Goal: Information Seeking & Learning: Understand process/instructions

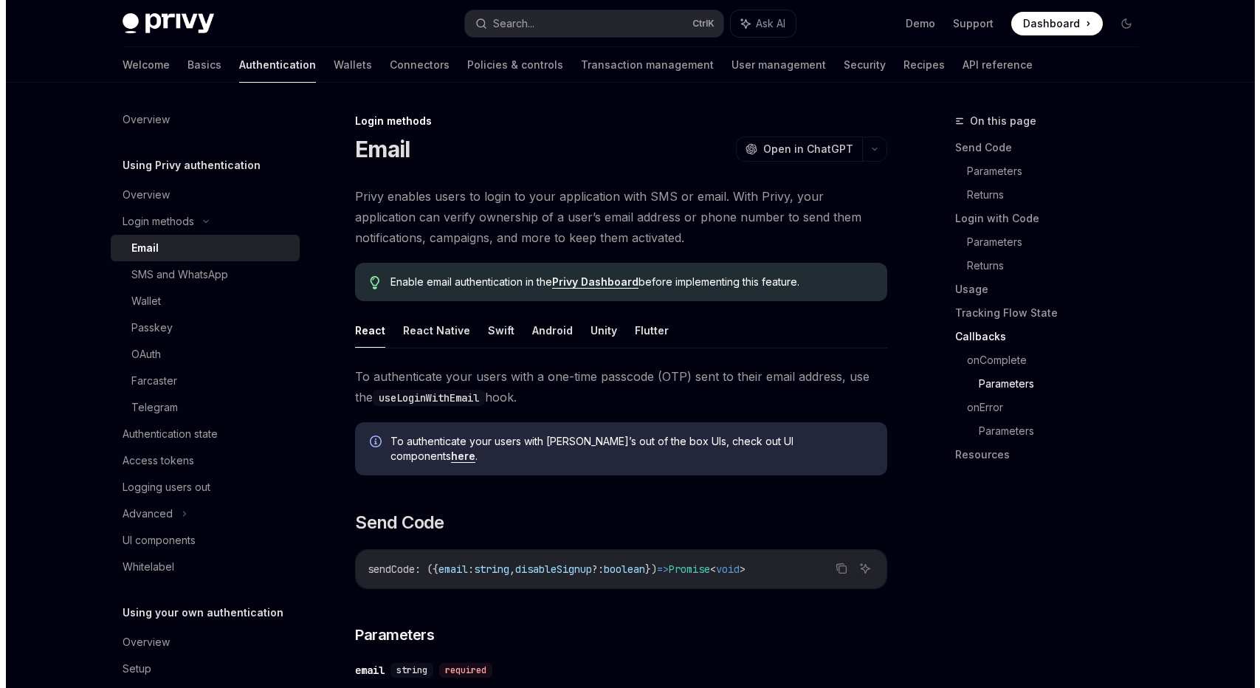
scroll to position [2657, 0]
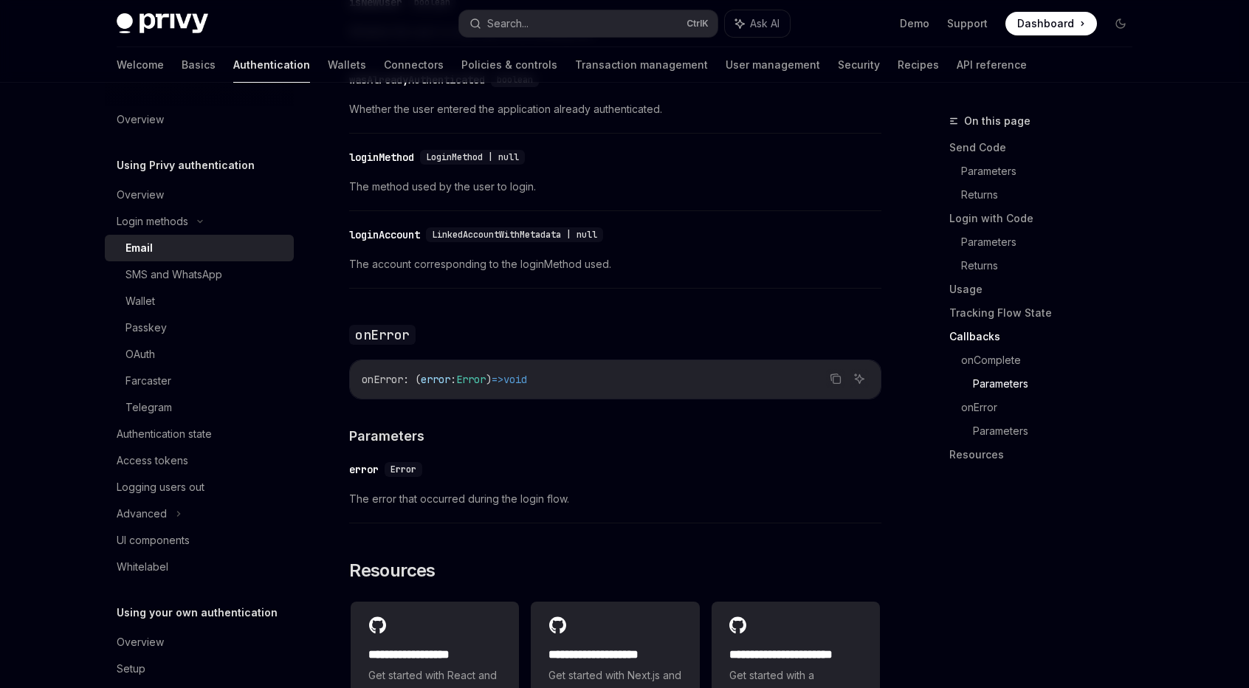
click at [1060, 21] on span "Dashboard" at bounding box center [1045, 23] width 57 height 15
click at [613, 20] on button "Search... Ctrl K" at bounding box center [588, 23] width 258 height 27
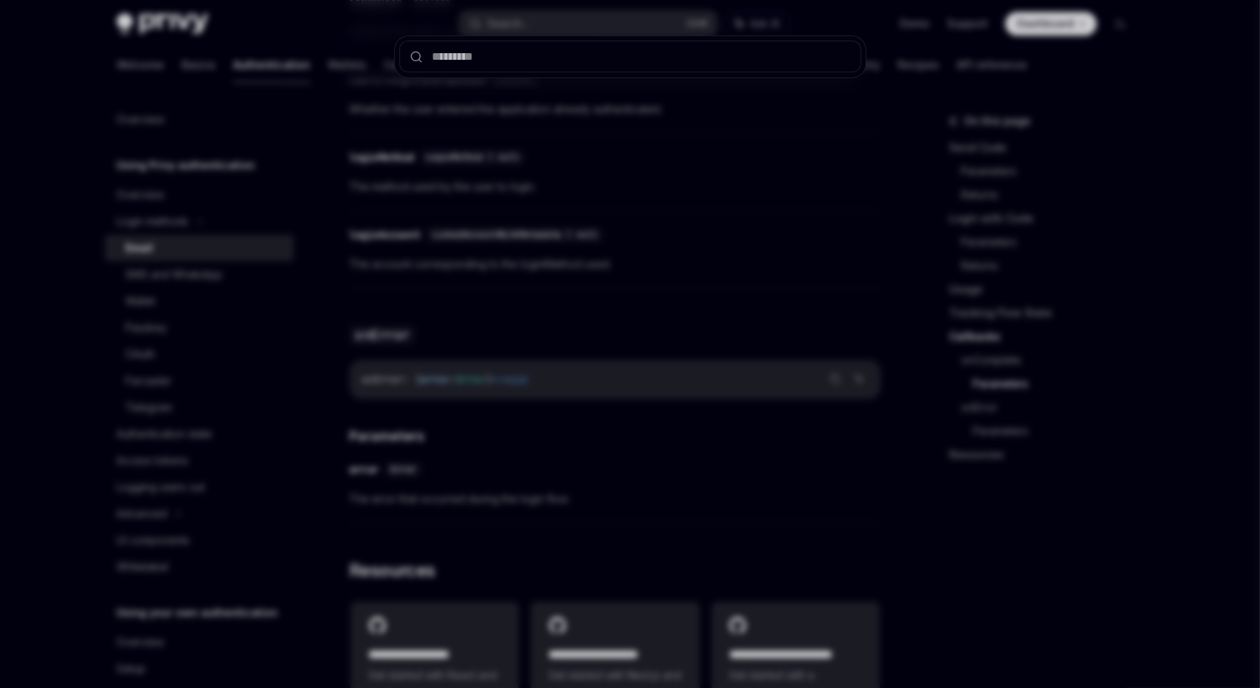
click at [561, 54] on input "text" at bounding box center [630, 57] width 462 height 32
type input "**********"
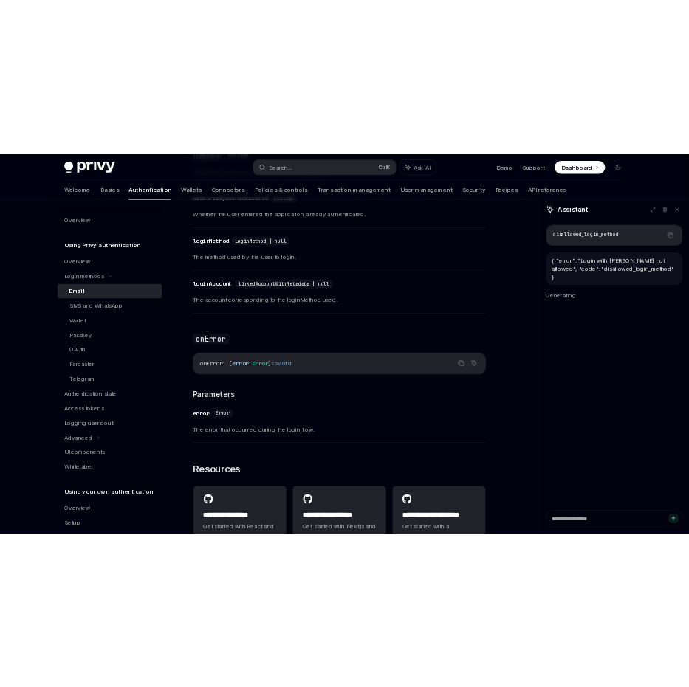
scroll to position [0, 0]
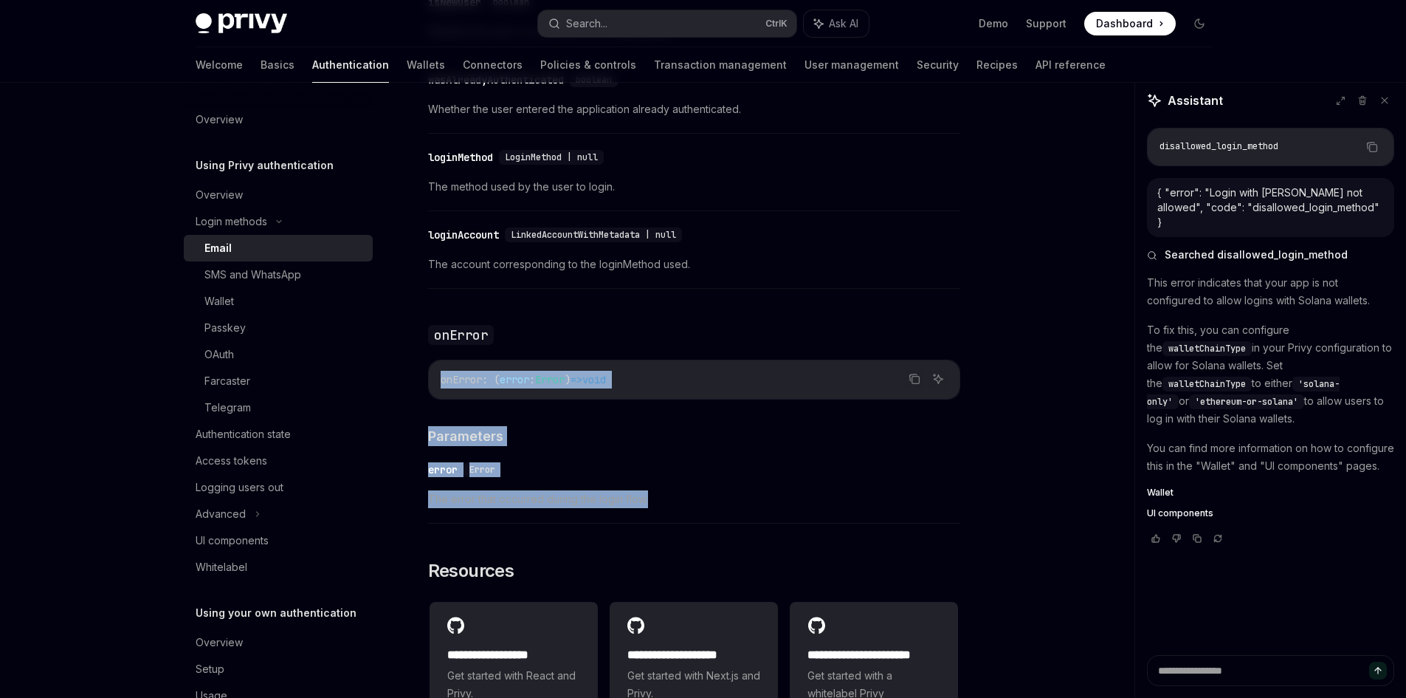
drag, startPoint x: 920, startPoint y: 286, endPoint x: 979, endPoint y: 512, distance: 233.4
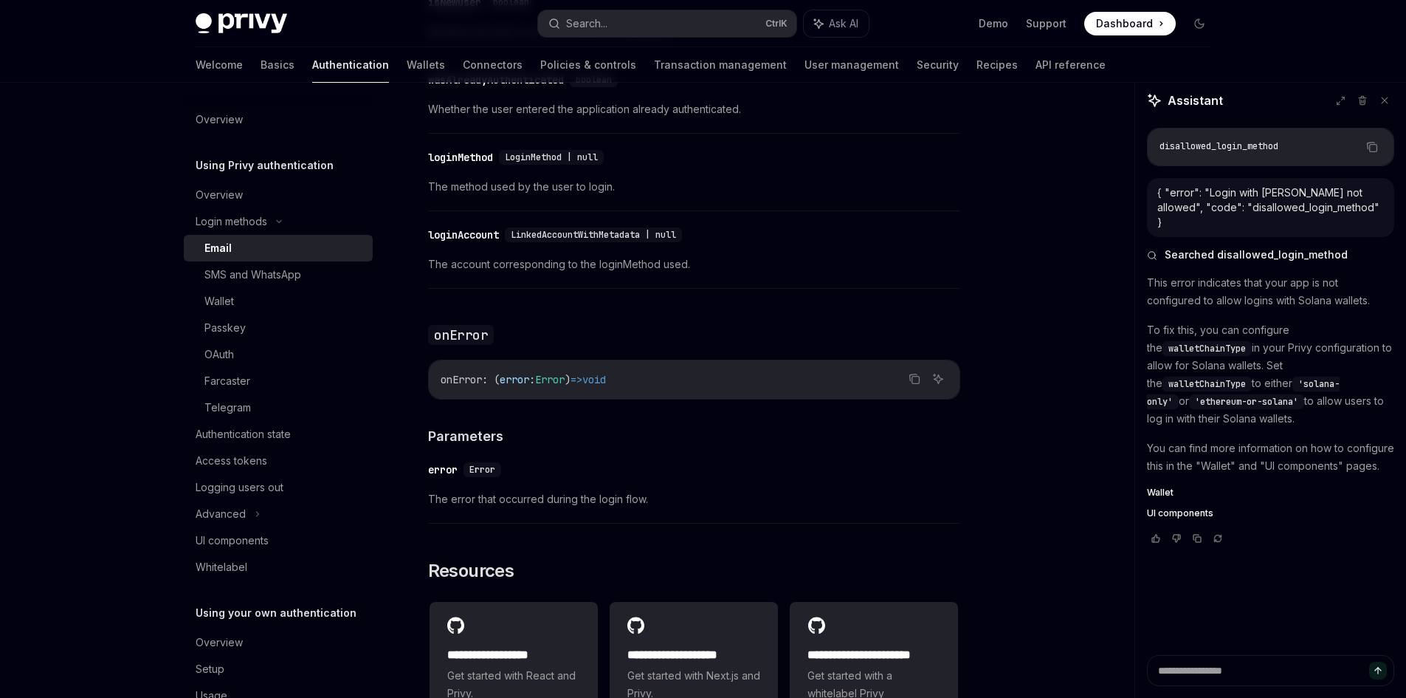
type textarea "*"
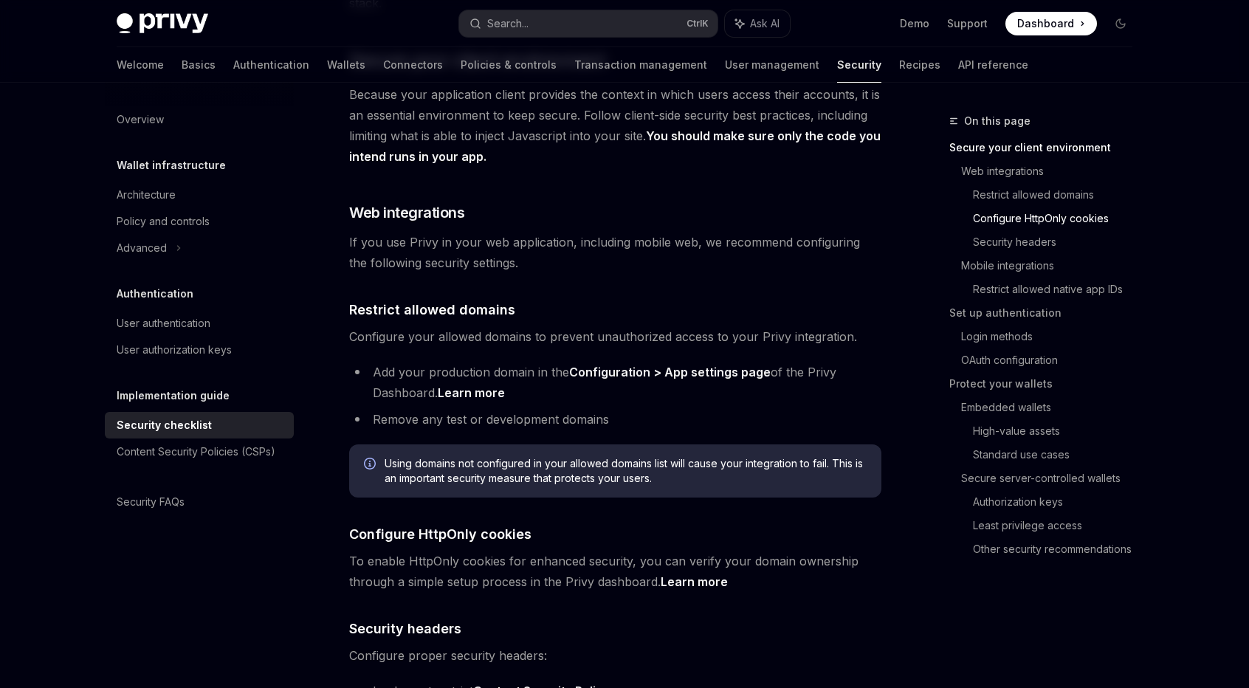
scroll to position [309, 0]
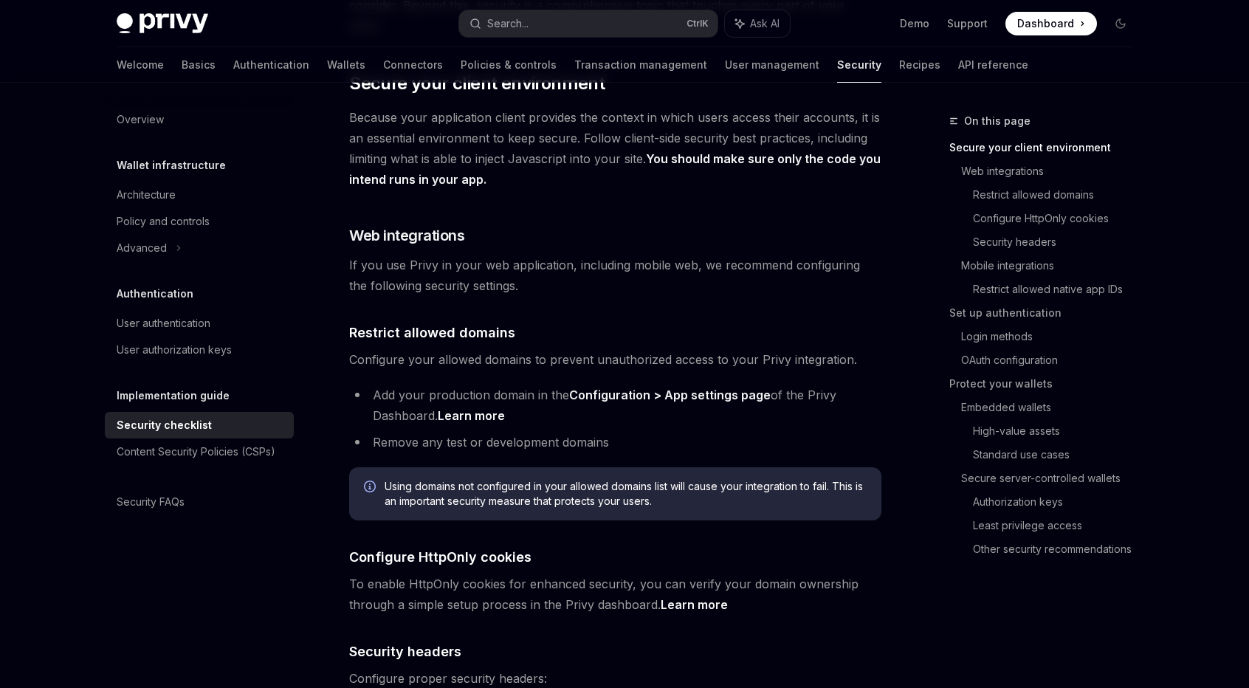
click at [187, 174] on h5 "Implementation guide" at bounding box center [171, 165] width 109 height 18
click at [185, 174] on h5 "Implementation guide" at bounding box center [171, 165] width 109 height 18
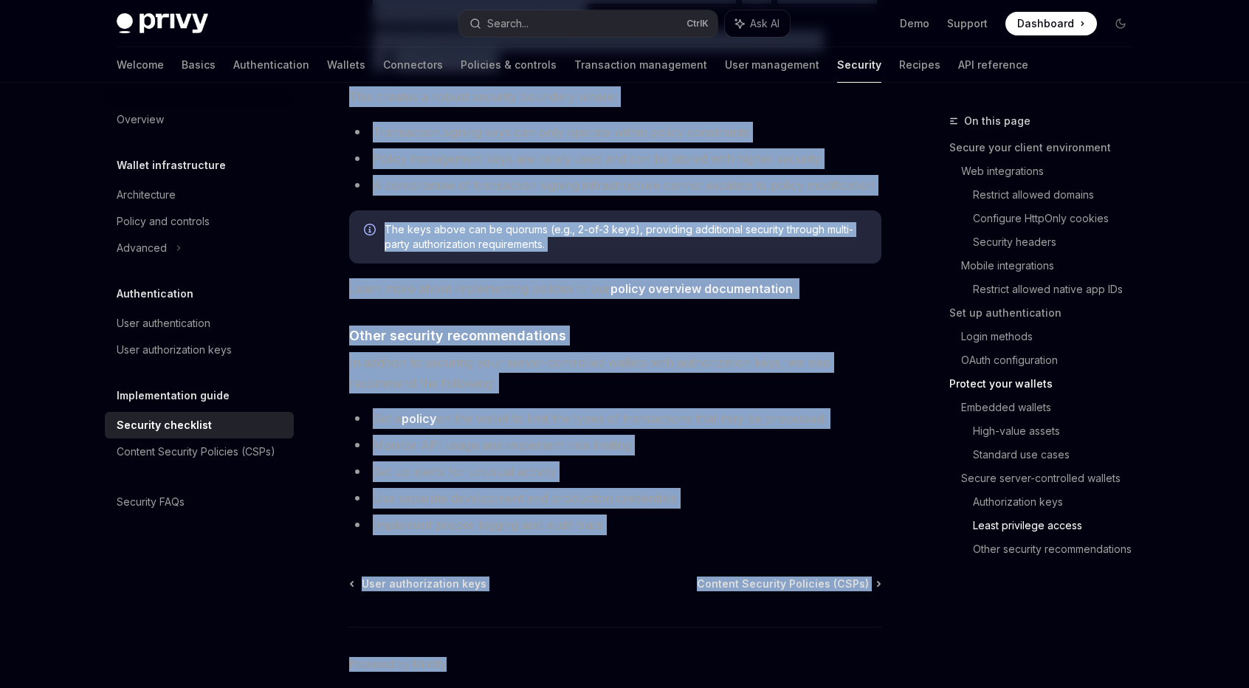
scroll to position [3318, 0]
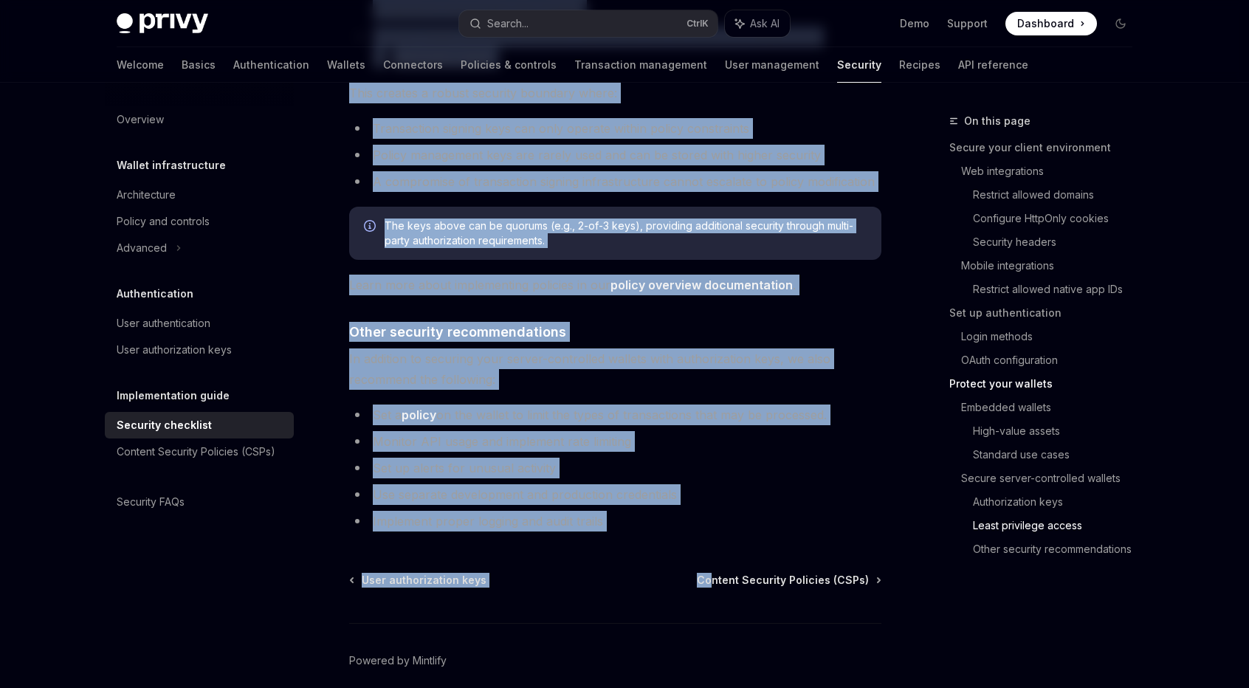
drag, startPoint x: 351, startPoint y: 144, endPoint x: 720, endPoint y: 493, distance: 508.0
copy div "Security checklist OpenAI Open in ChatGPT OpenAI Open in ChatGPT Privy is a pow…"
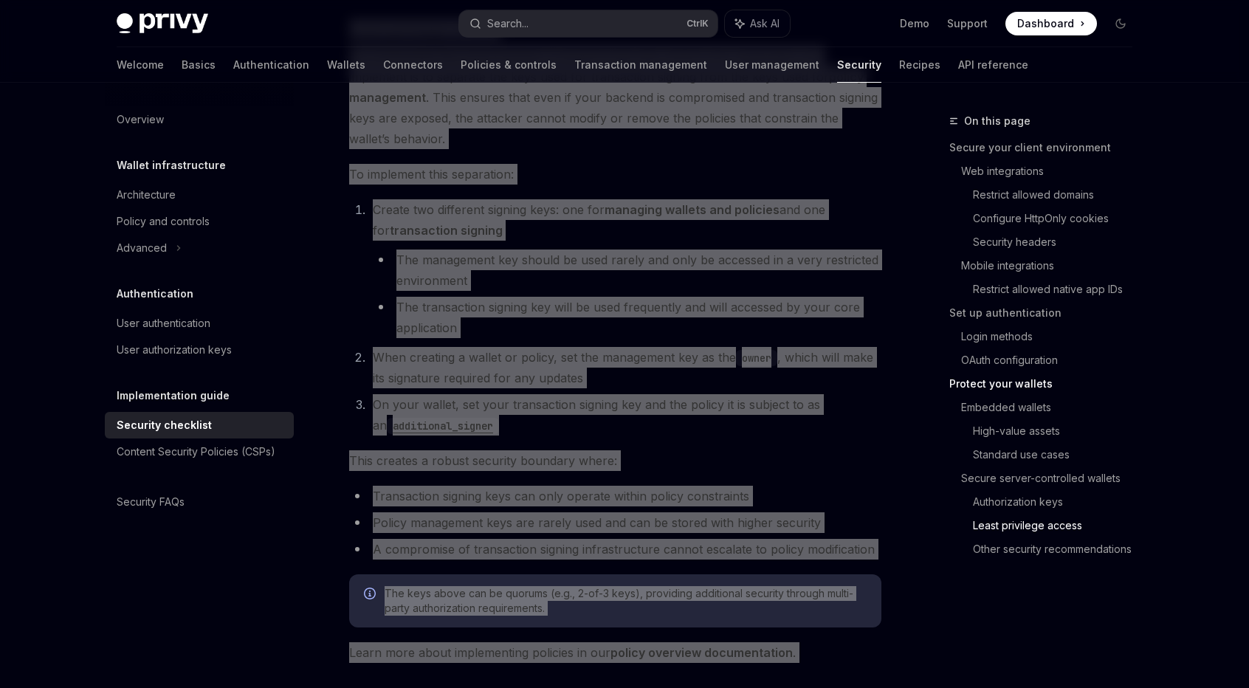
scroll to position [2949, 0]
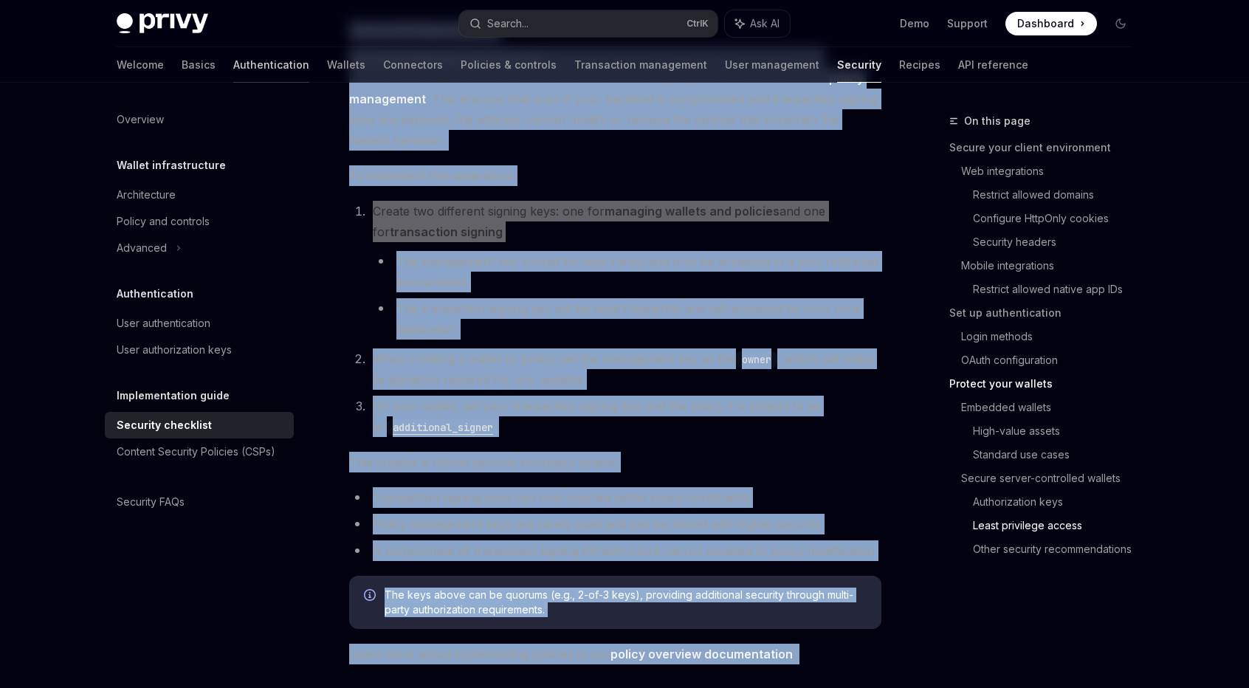
click at [233, 66] on link "Authentication" at bounding box center [271, 64] width 76 height 35
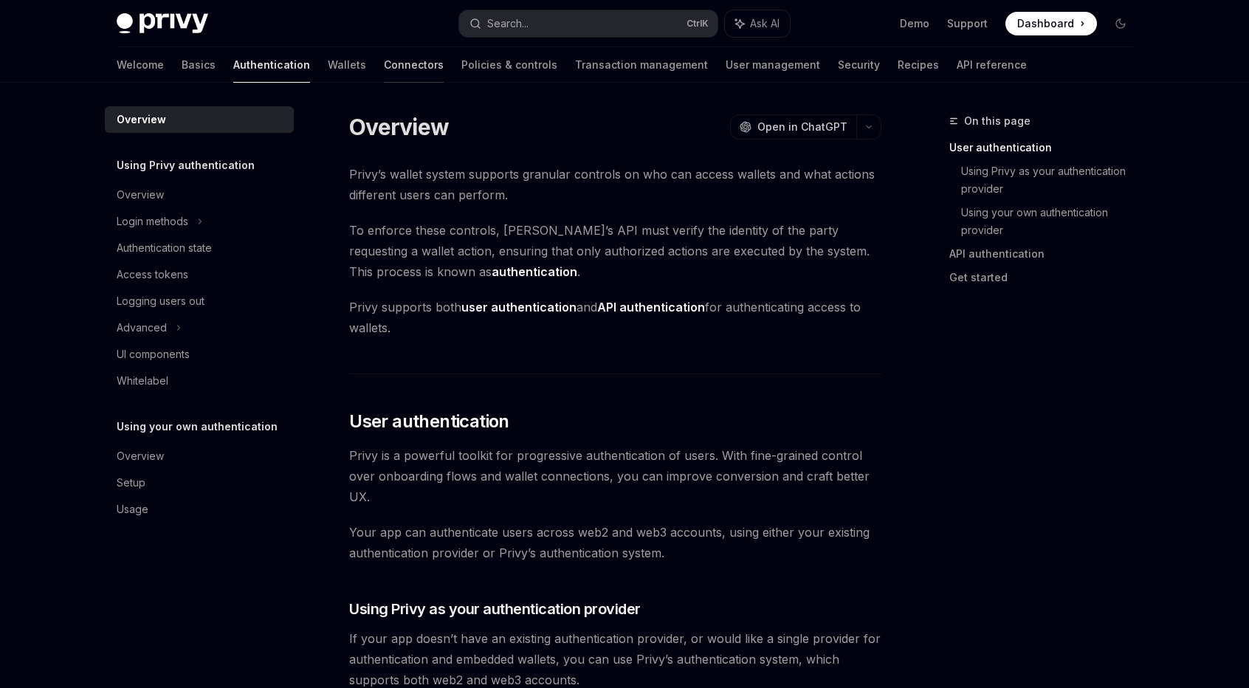
click at [384, 71] on link "Connectors" at bounding box center [414, 64] width 60 height 35
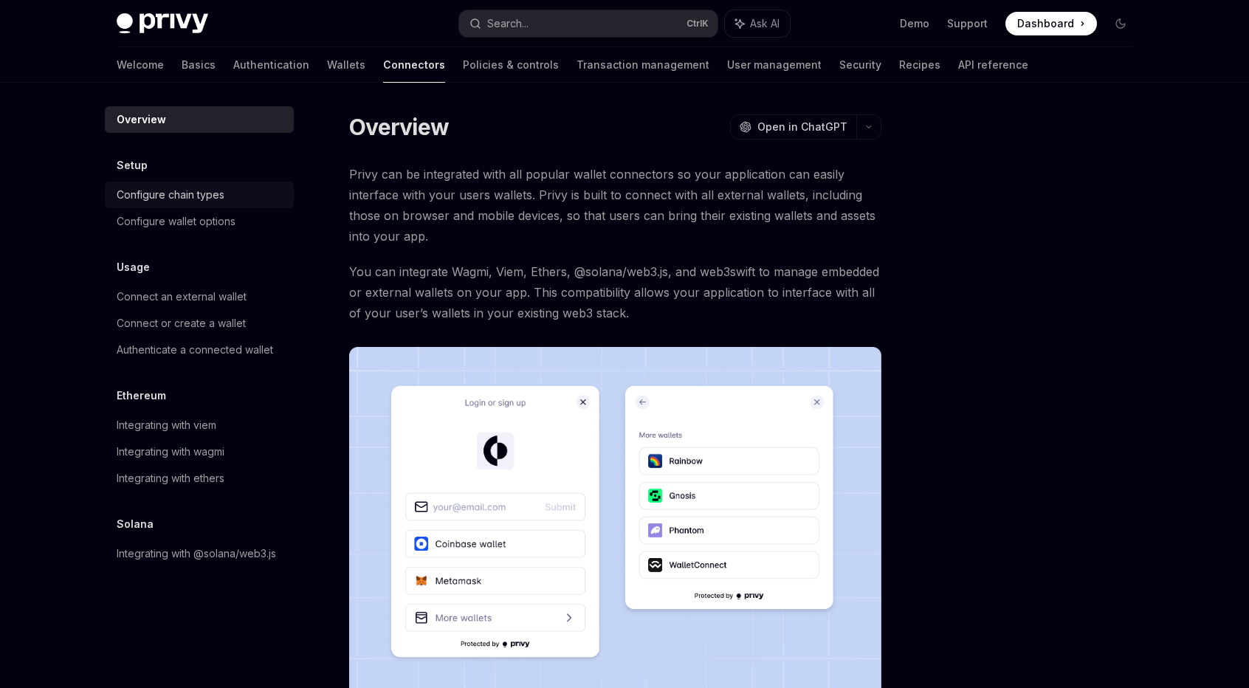
click at [221, 202] on div "Configure chain types" at bounding box center [171, 195] width 108 height 18
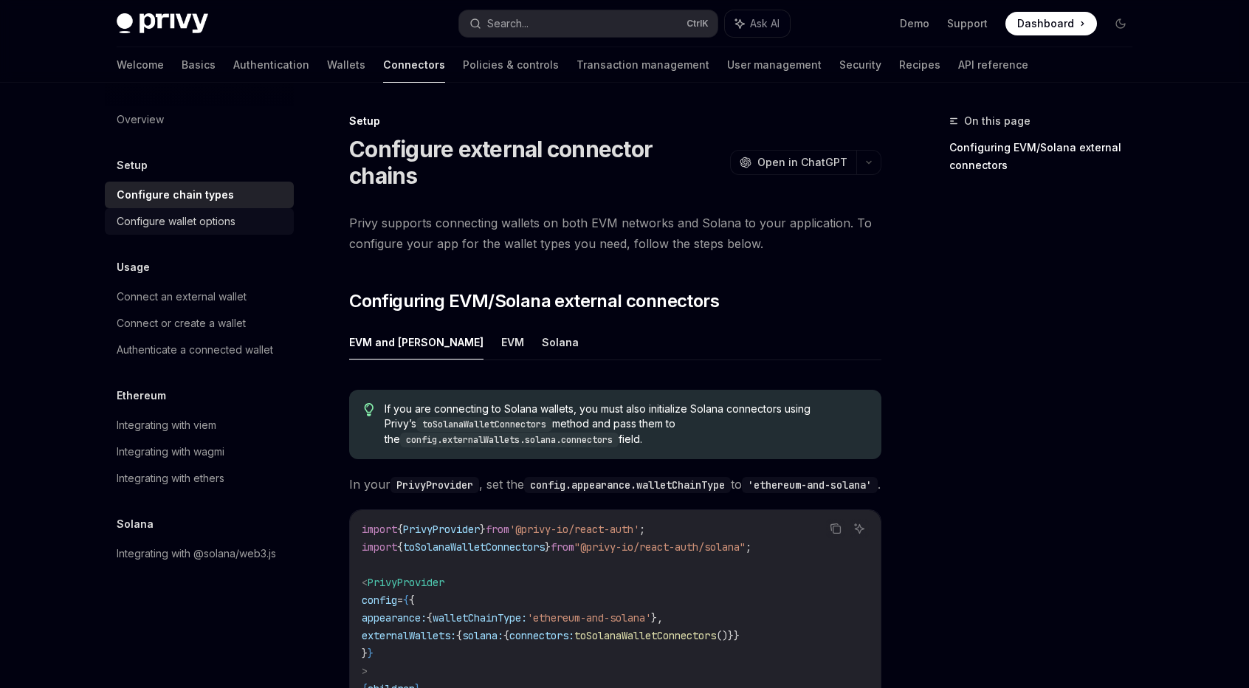
click at [219, 221] on div "Configure wallet options" at bounding box center [176, 222] width 119 height 18
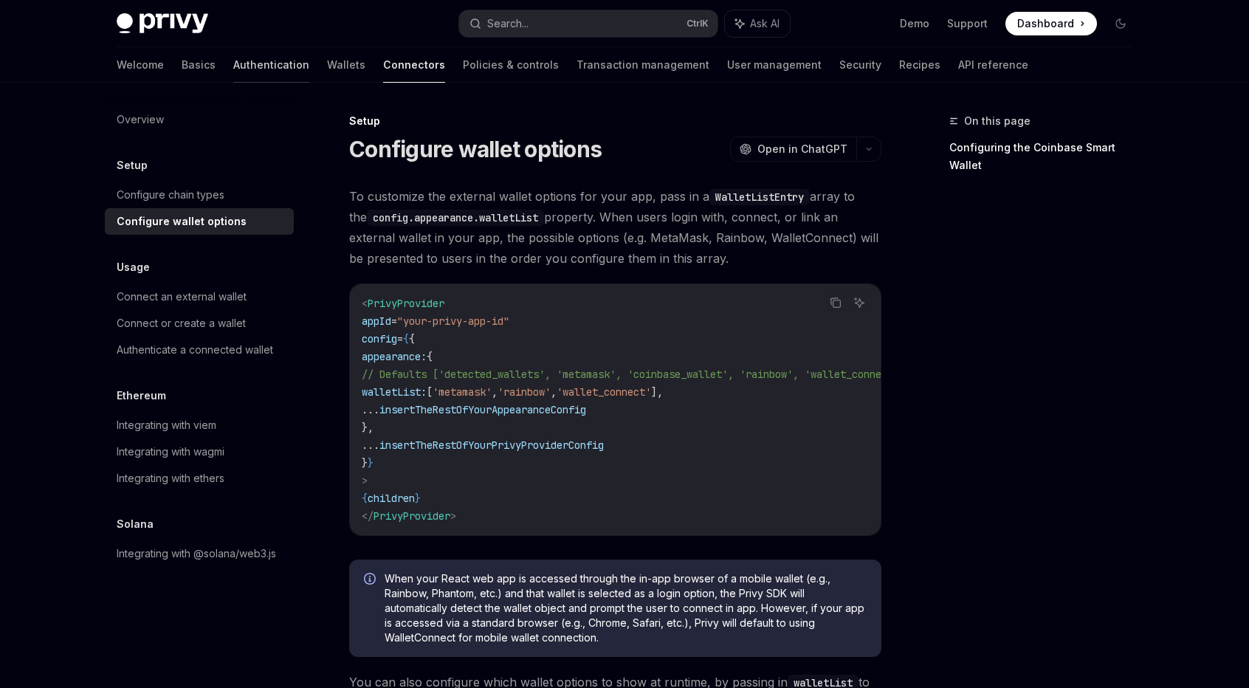
click at [233, 64] on link "Authentication" at bounding box center [271, 64] width 76 height 35
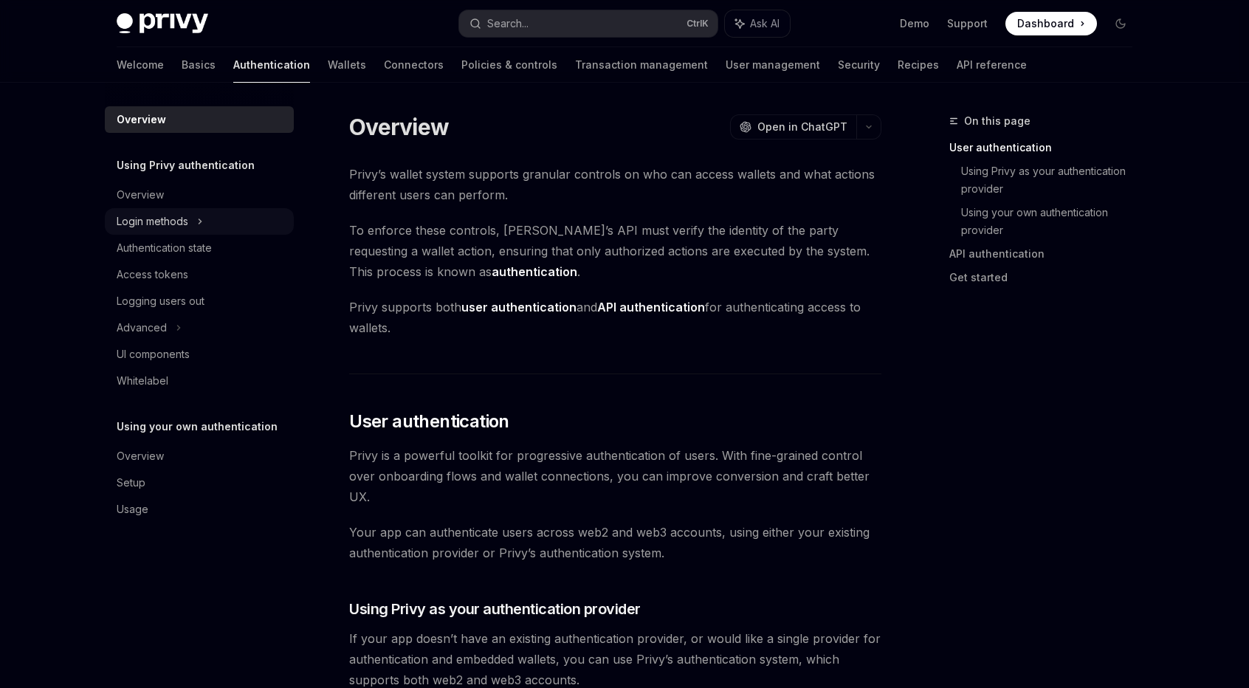
click at [191, 218] on div "Login methods" at bounding box center [199, 221] width 189 height 27
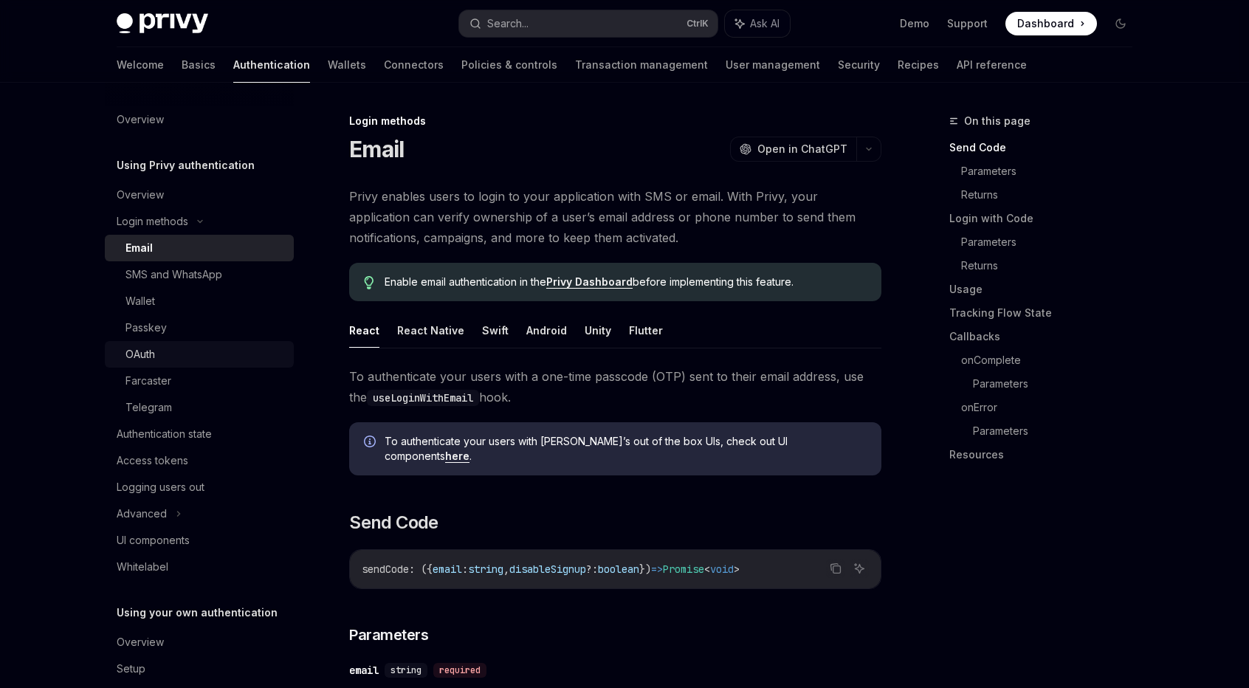
click at [180, 358] on div "OAuth" at bounding box center [204, 354] width 159 height 18
type textarea "*"
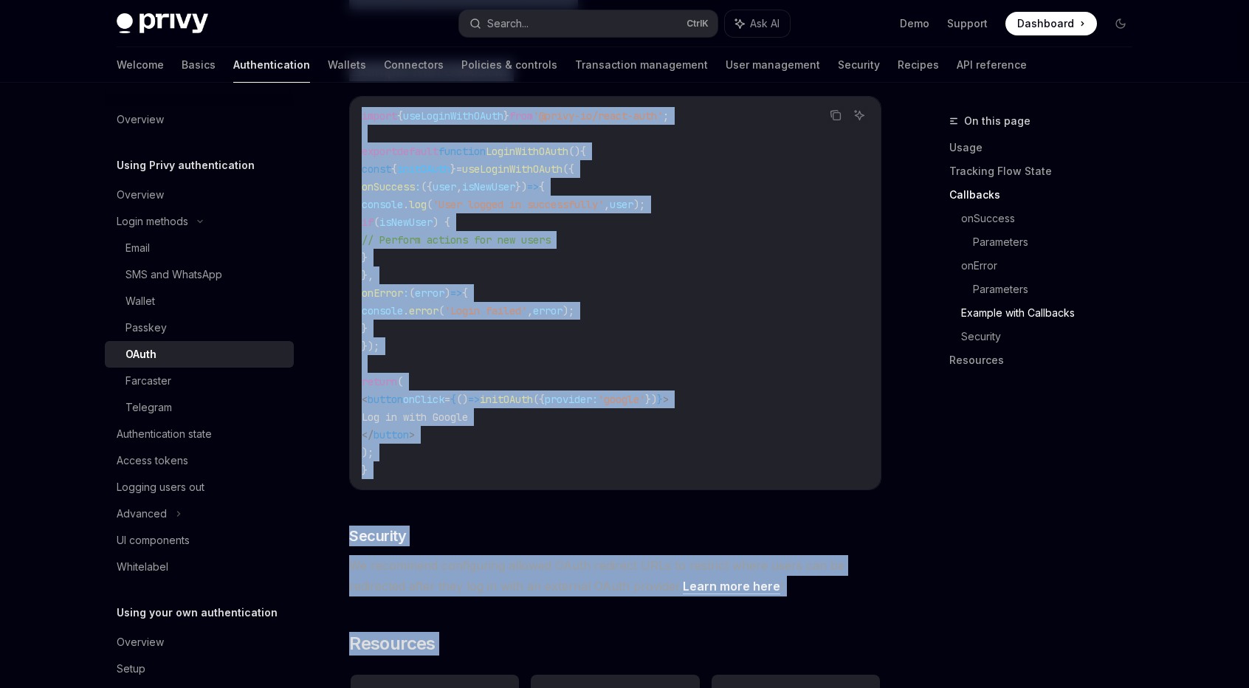
scroll to position [3060, 0]
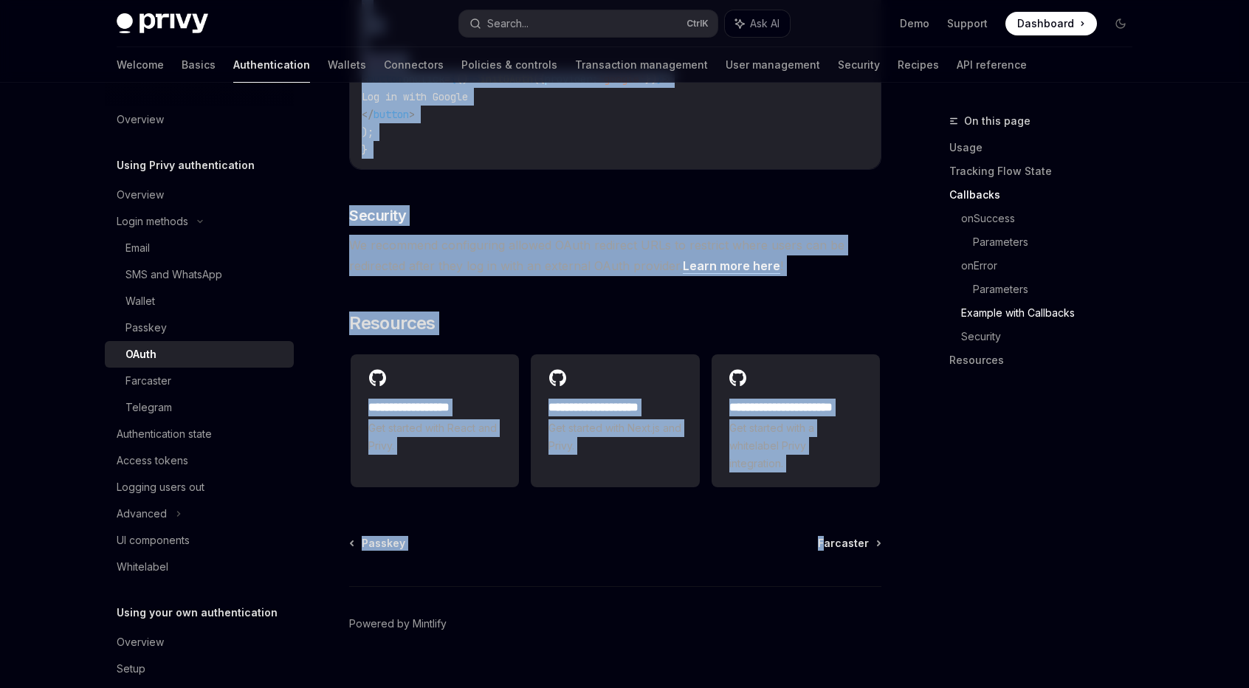
drag, startPoint x: 358, startPoint y: 140, endPoint x: 827, endPoint y: 494, distance: 588.1
copy div "Auth OpenAI Open in ChatGPT OpenAI Open in ChatGPT Privy offers the ability to …"
click at [596, 546] on div "Passkey Farcaster Powered by Mintlify" at bounding box center [615, 625] width 532 height 178
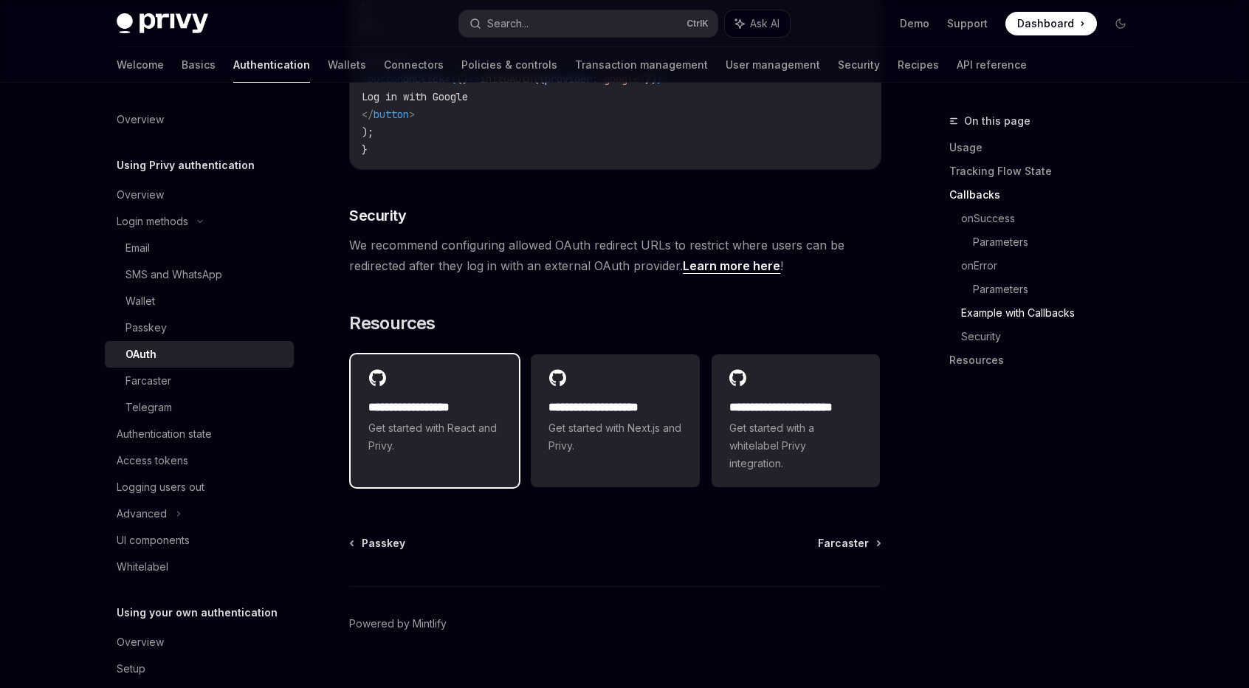
click at [430, 399] on h2 "**********" at bounding box center [434, 408] width 133 height 18
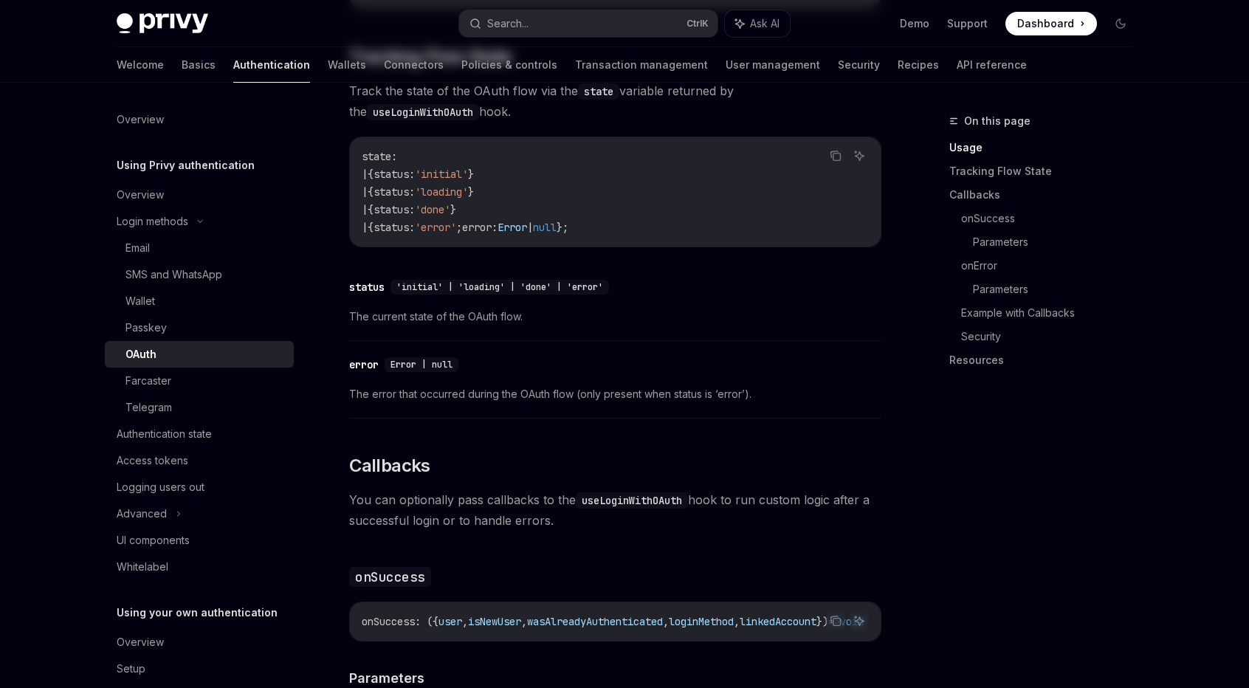
scroll to position [0, 0]
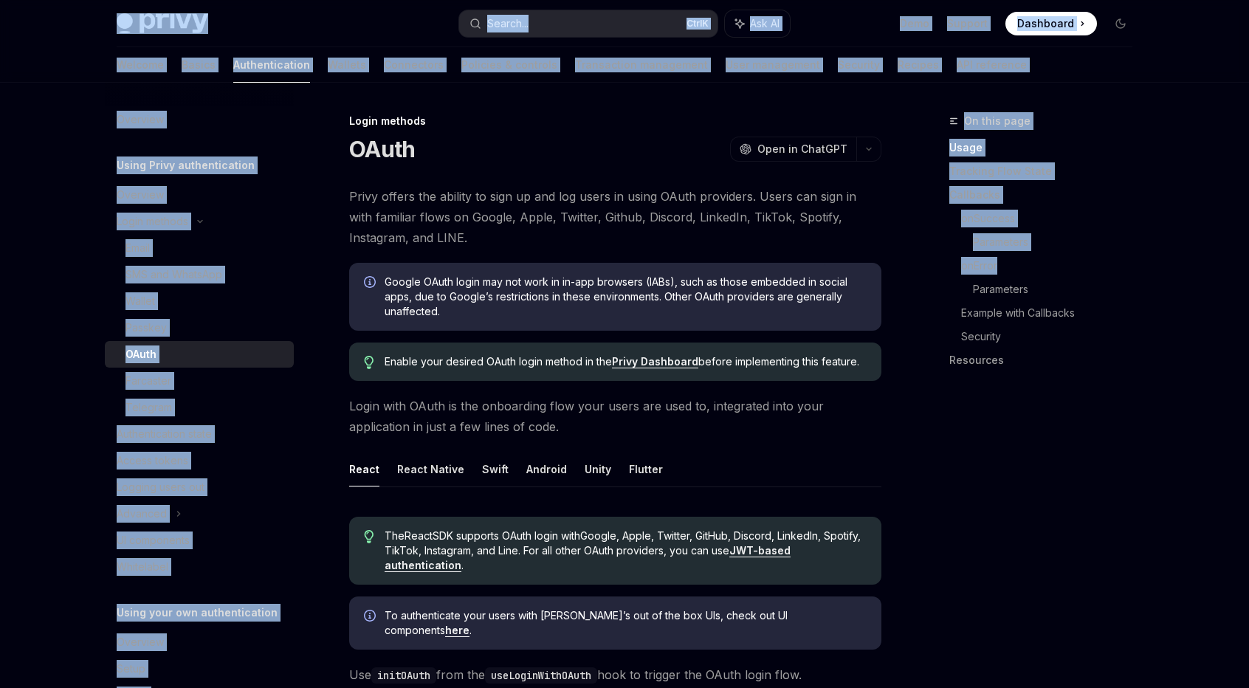
drag, startPoint x: 1211, startPoint y: 20, endPoint x: 1160, endPoint y: 255, distance: 240.3
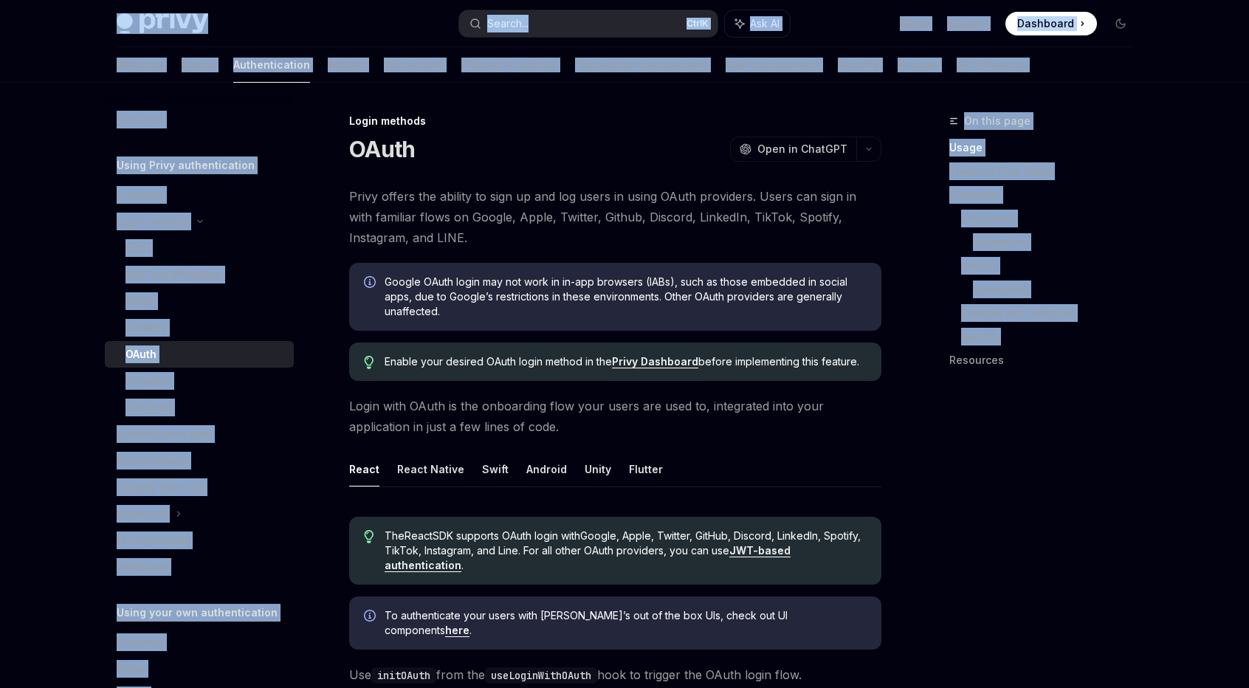
drag, startPoint x: 27, startPoint y: 17, endPoint x: 1095, endPoint y: 410, distance: 1138.6
click at [1142, 467] on div "On this page Usage Tracking Flow State Callbacks onSuccess Parameters onError P…" at bounding box center [1032, 400] width 224 height 576
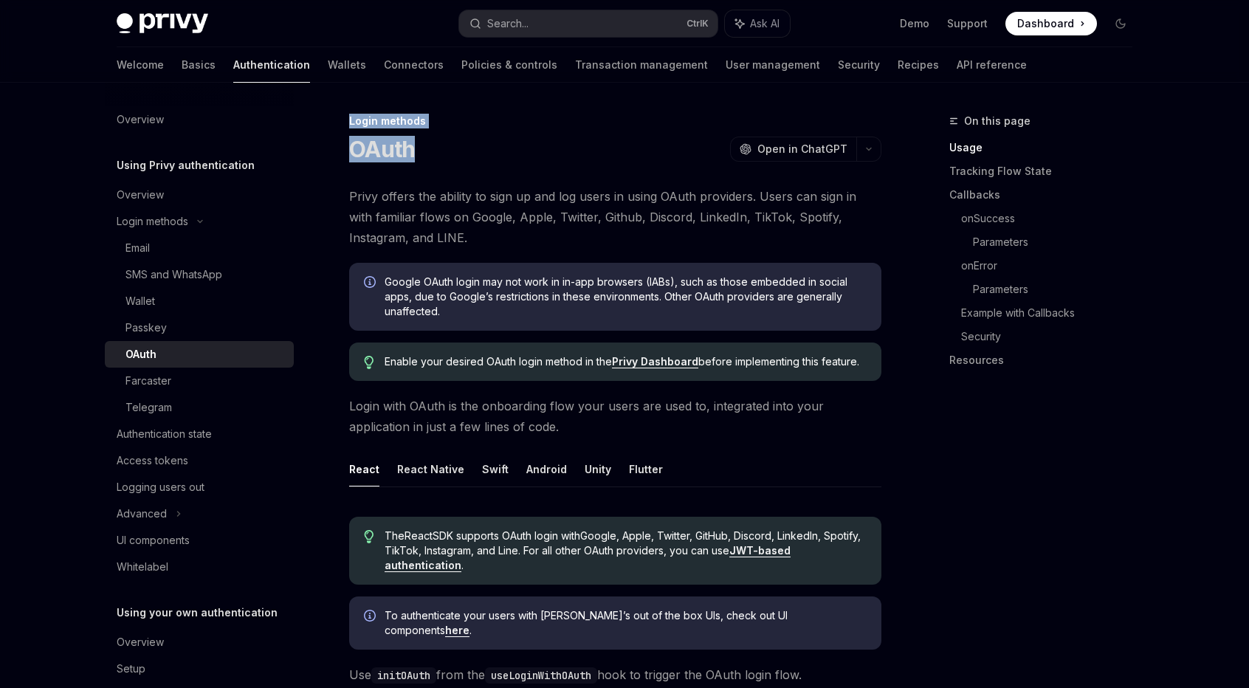
drag, startPoint x: 554, startPoint y: 131, endPoint x: 1042, endPoint y: 547, distance: 641.4
click at [1045, 554] on div "On this page Usage Tracking Flow State Callbacks onSuccess Parameters onError P…" at bounding box center [1032, 400] width 224 height 576
